Goal: Information Seeking & Learning: Learn about a topic

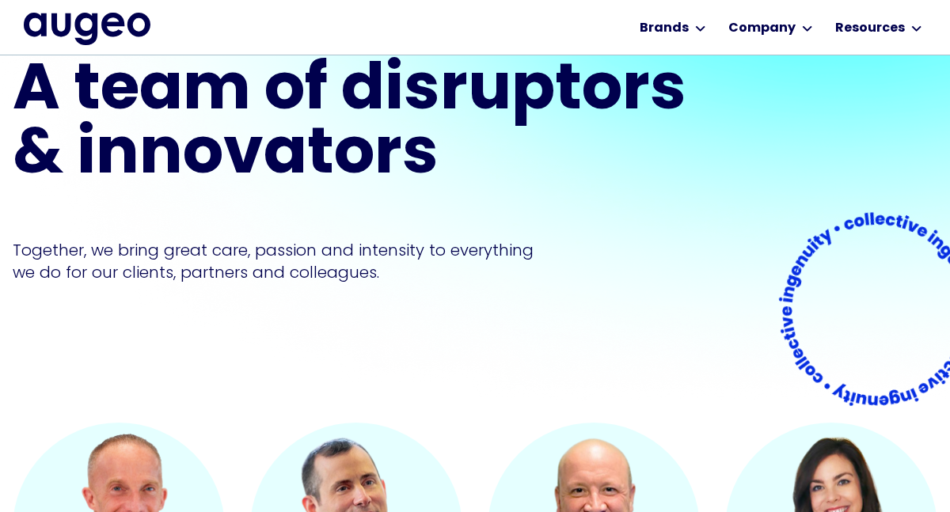
scroll to position [80, 0]
